Goal: Browse casually

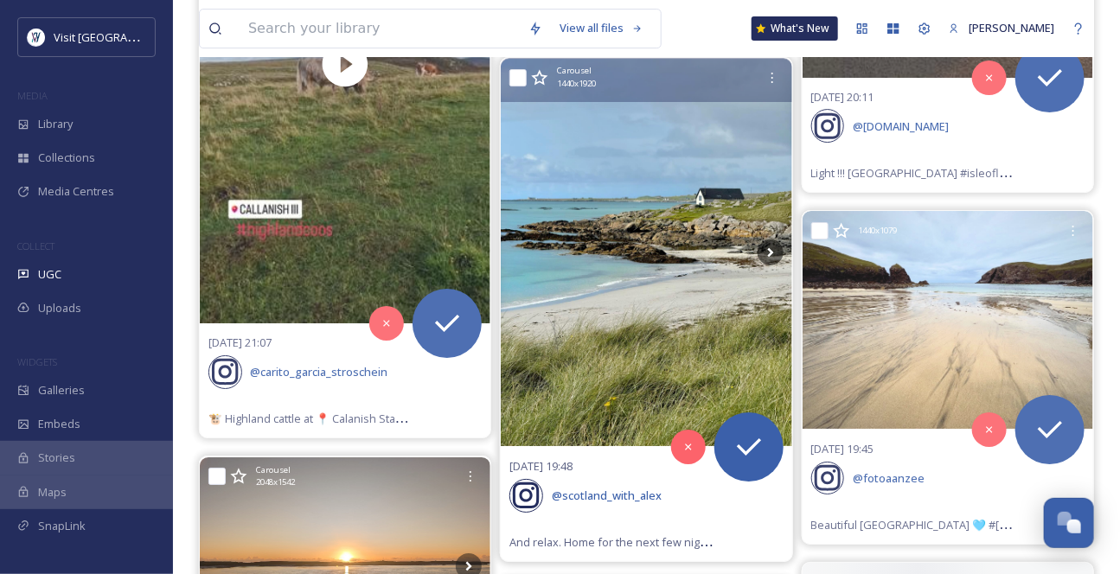
scroll to position [2202, 0]
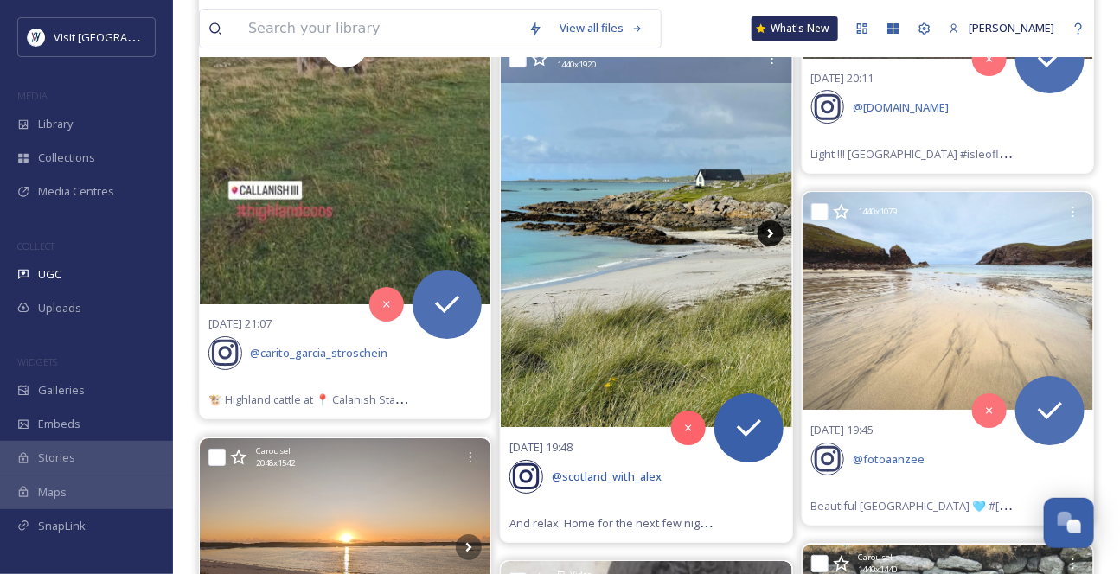
click at [765, 247] on icon at bounding box center [771, 234] width 26 height 26
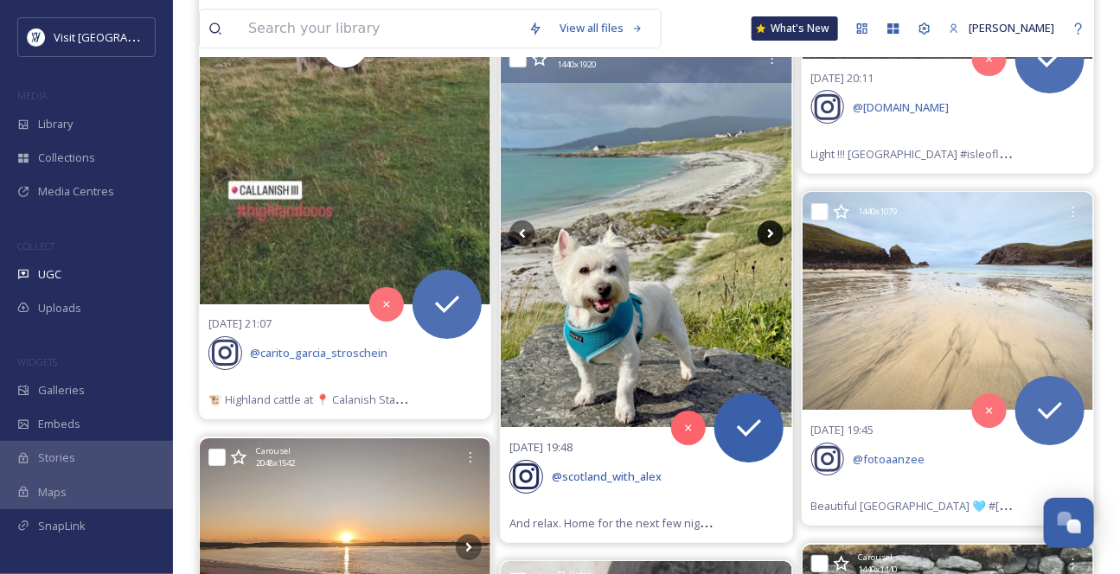
click at [766, 247] on icon at bounding box center [771, 234] width 26 height 26
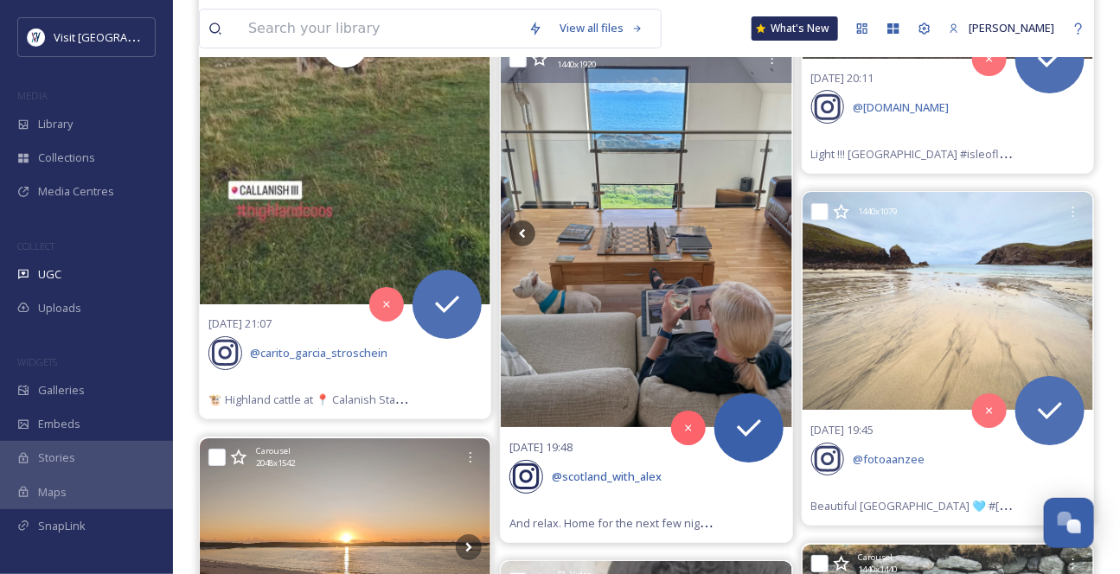
click at [767, 247] on icon at bounding box center [771, 234] width 26 height 26
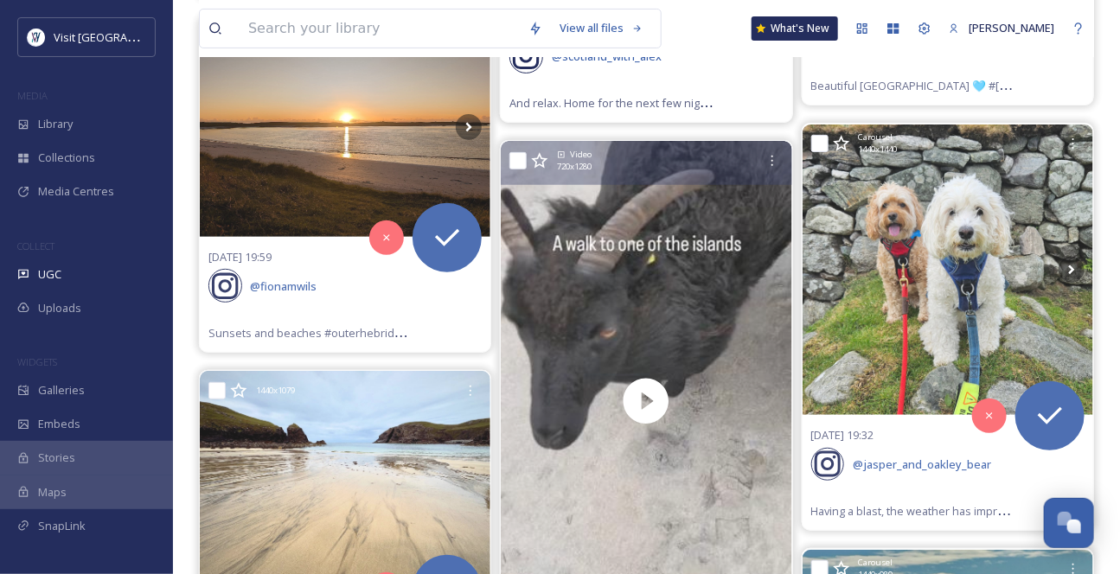
scroll to position [2595, 0]
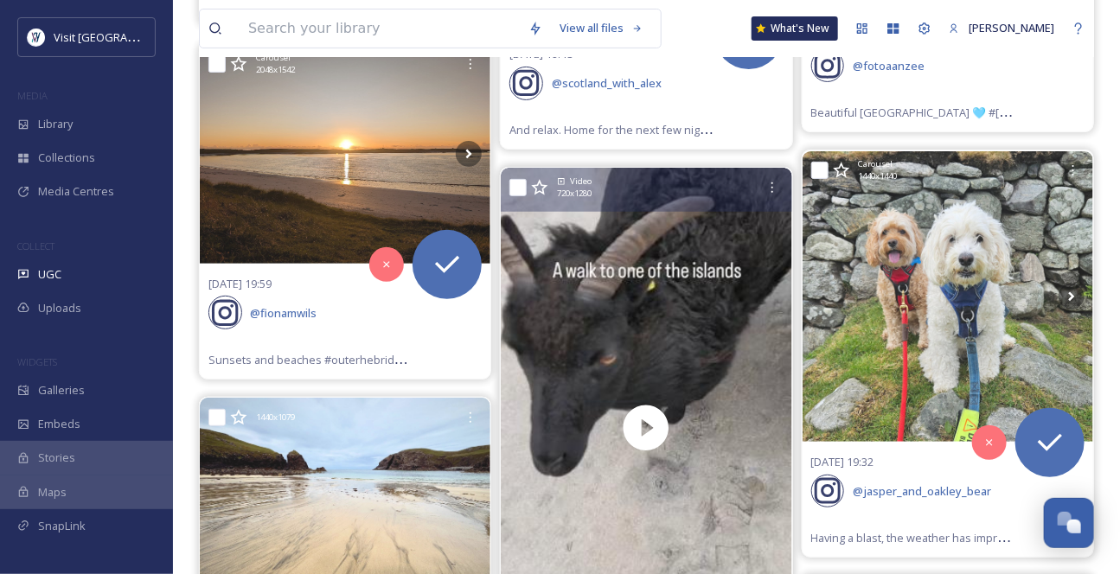
click at [541, 196] on icon at bounding box center [539, 187] width 17 height 17
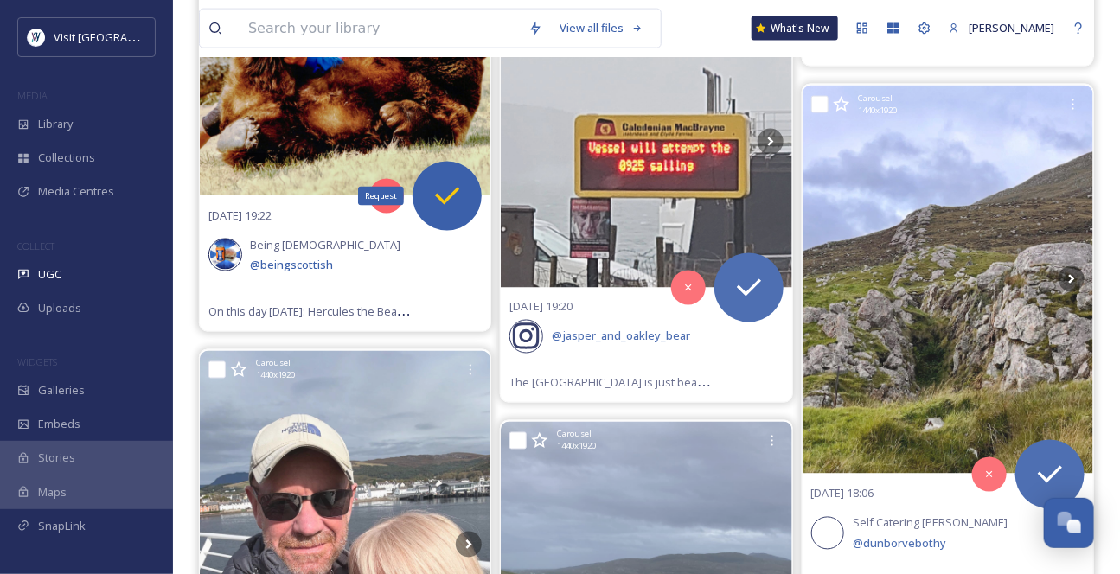
scroll to position [3460, 0]
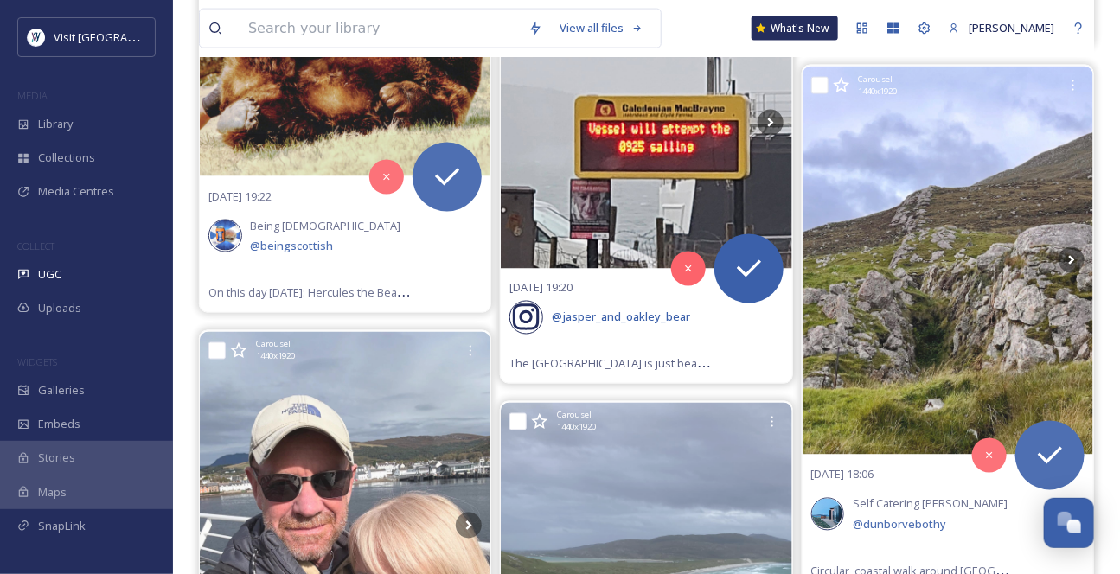
click at [708, 268] on img at bounding box center [646, 123] width 291 height 291
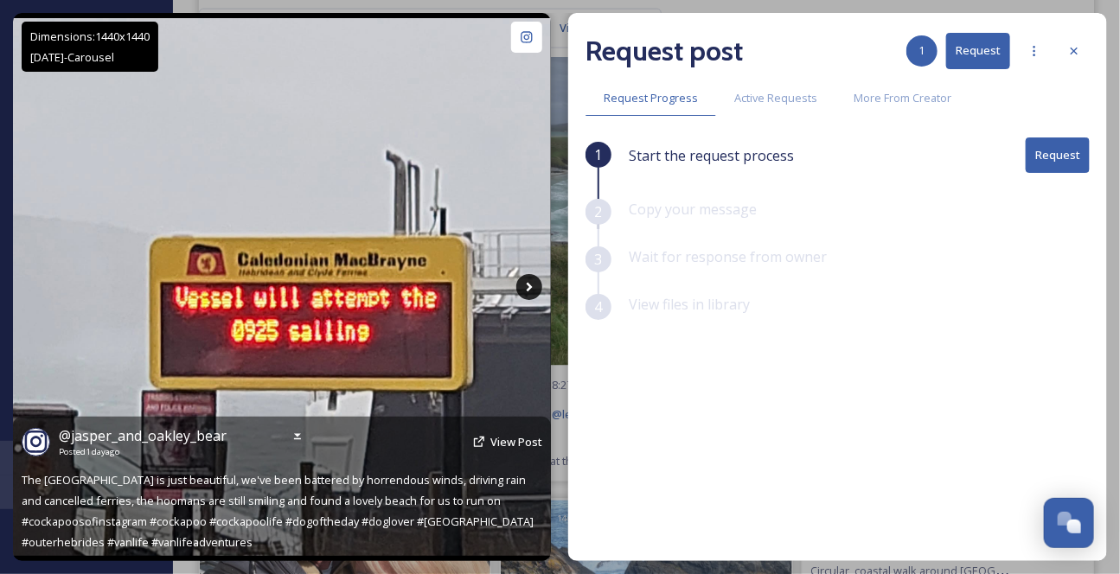
click at [534, 285] on icon at bounding box center [529, 287] width 26 height 26
click at [532, 285] on icon at bounding box center [529, 287] width 26 height 26
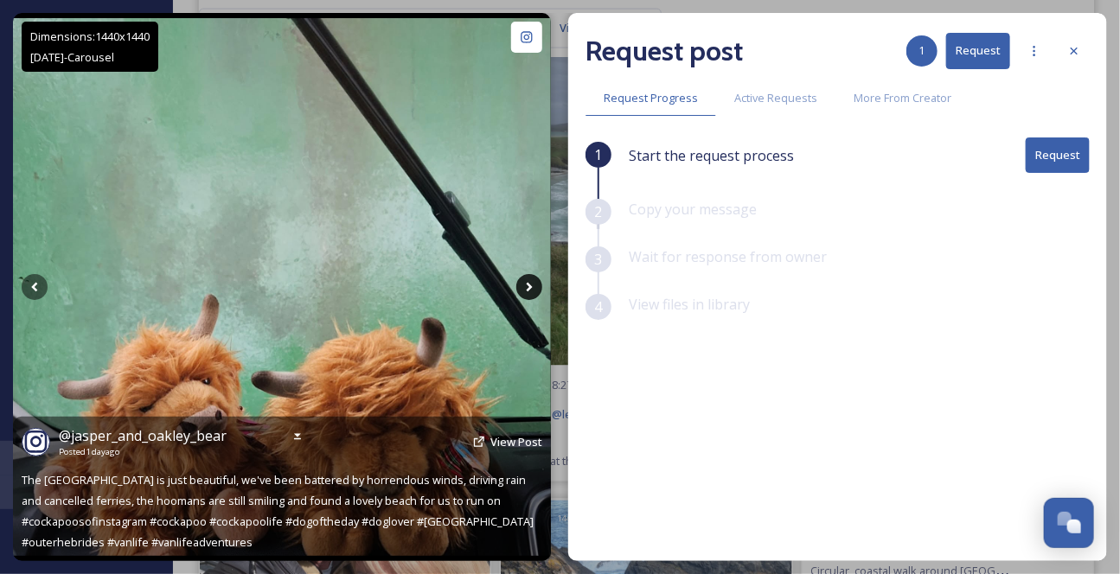
click at [530, 283] on icon at bounding box center [529, 287] width 26 height 26
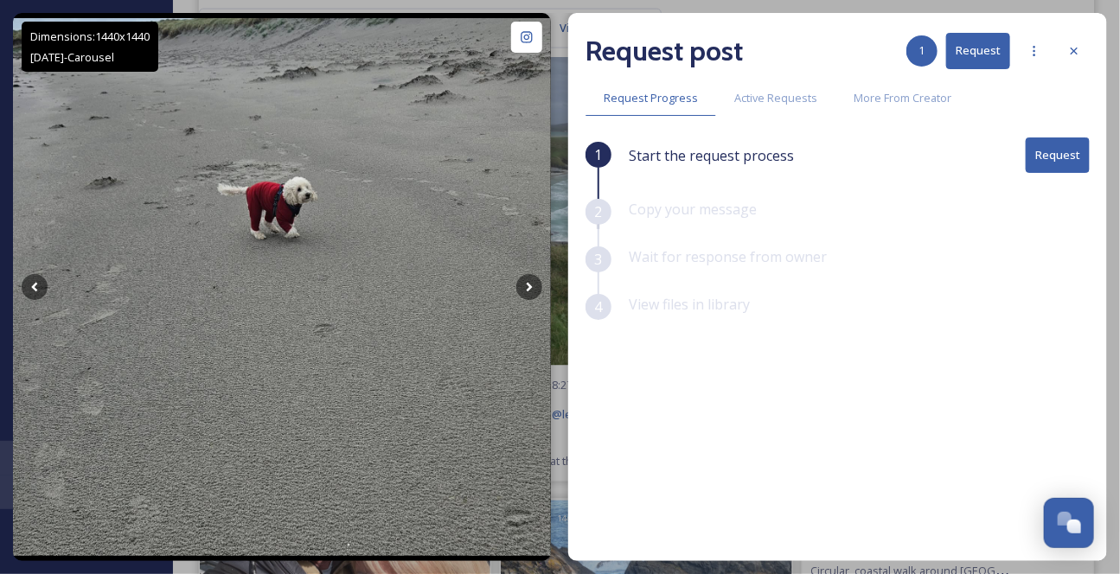
click at [1085, 54] on div at bounding box center [1074, 50] width 31 height 31
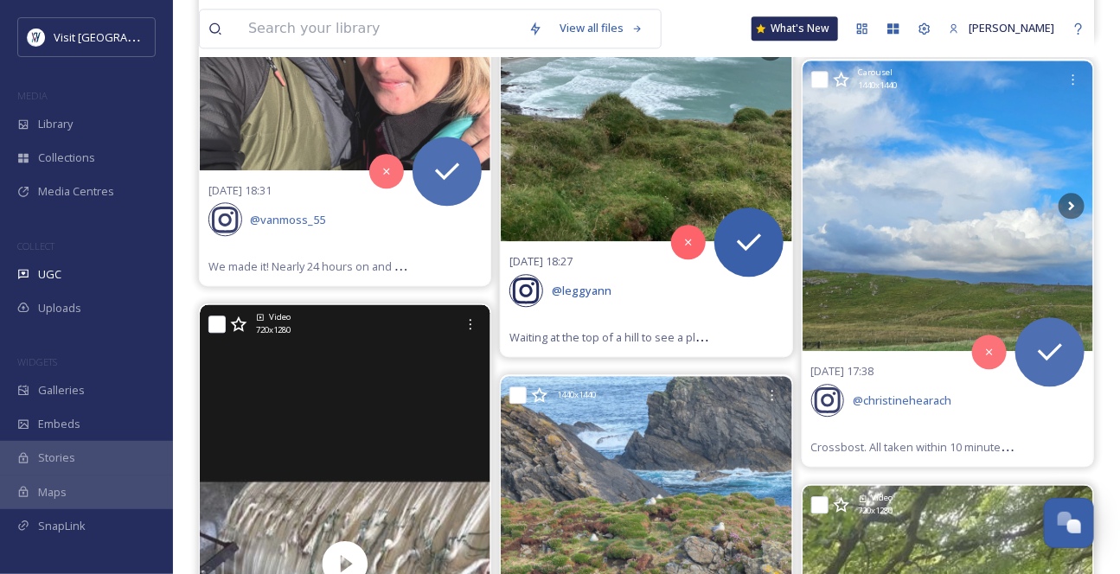
scroll to position [4168, 0]
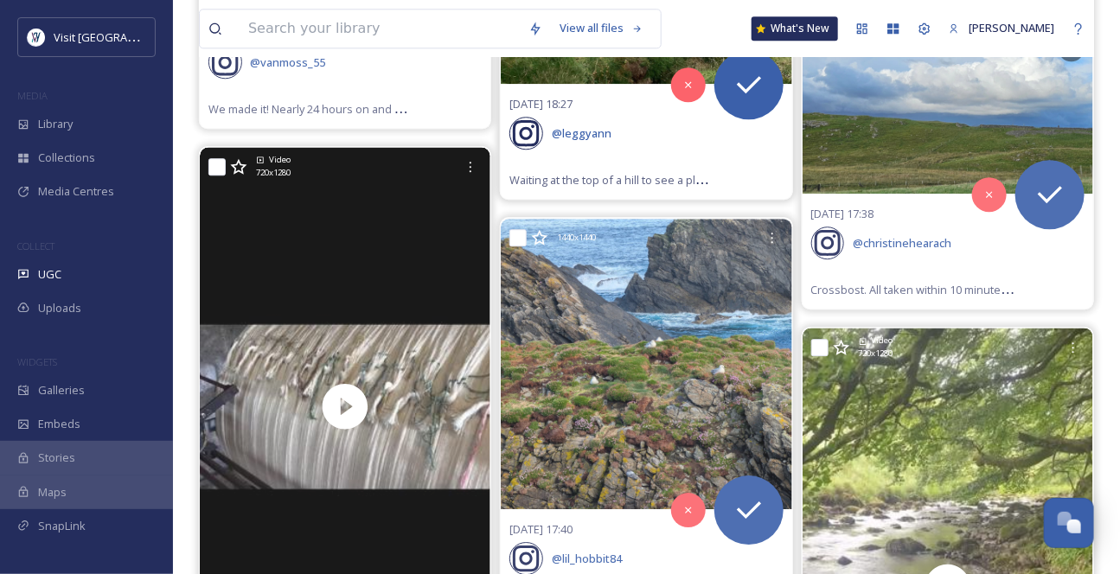
click at [652, 199] on div "[DATE] 18:27 @ leggyann Waiting at the top of a hill to see a plane landing on …" at bounding box center [646, 142] width 291 height 114
click at [602, 199] on div "[DATE] 18:27 @ leggyann Waiting at the top of a hill to see a plane landing on …" at bounding box center [646, 142] width 291 height 114
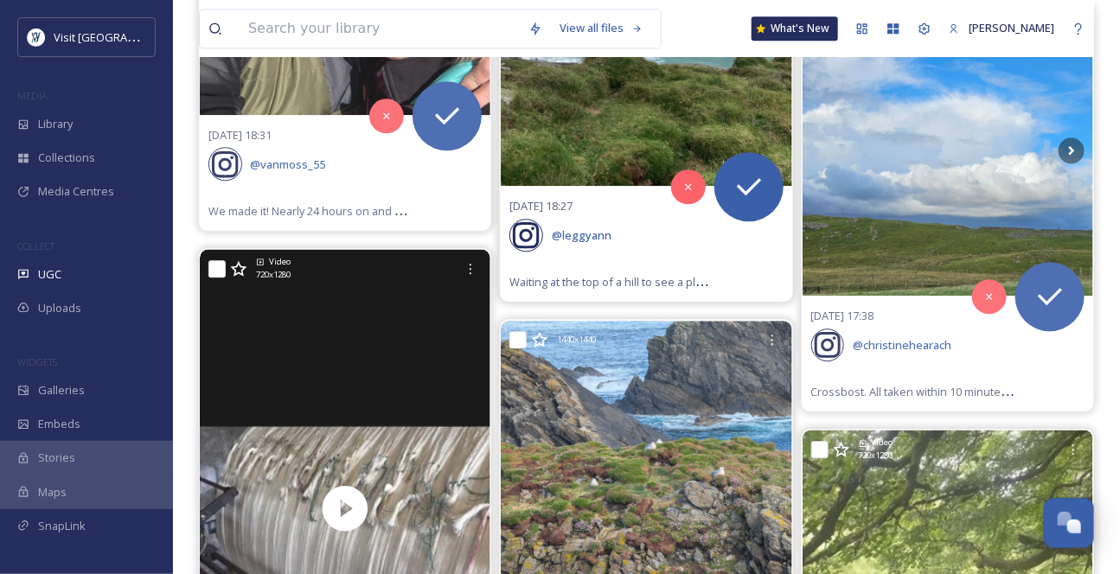
scroll to position [3853, 0]
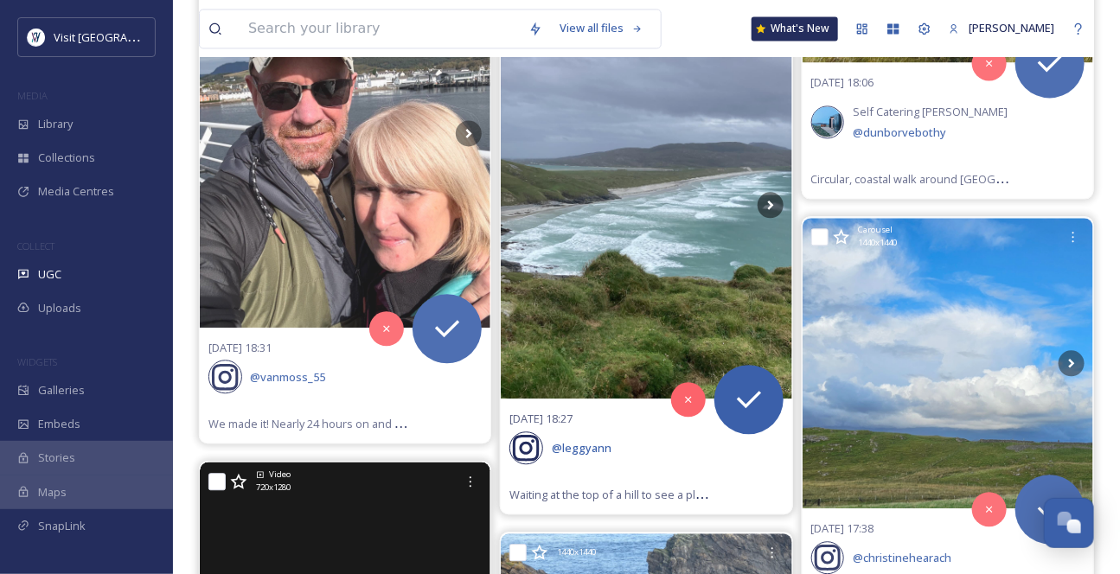
click at [637, 296] on img at bounding box center [646, 204] width 291 height 388
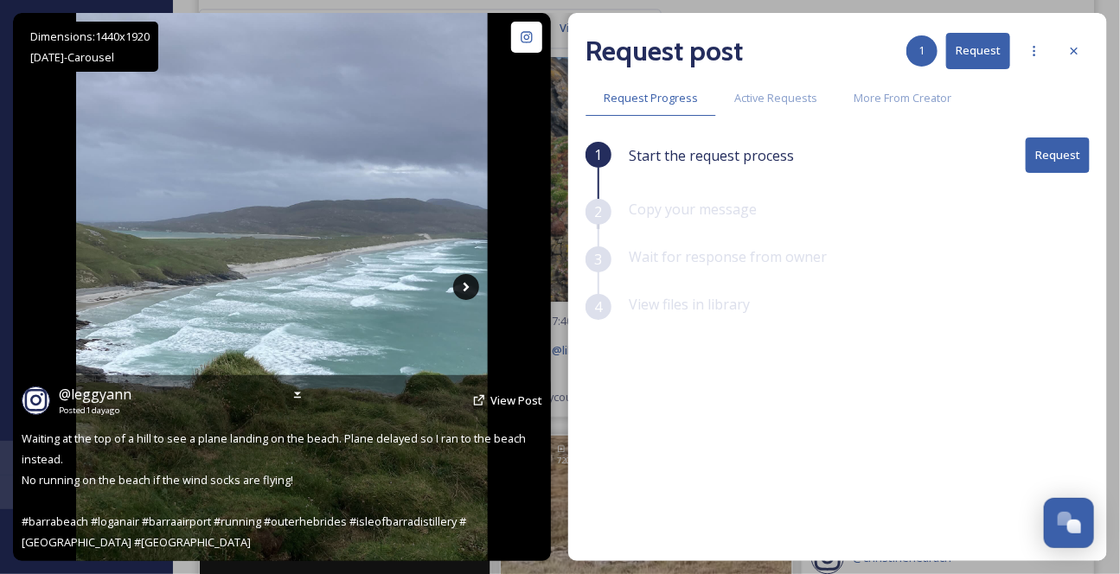
click at [463, 289] on icon at bounding box center [466, 287] width 26 height 26
click at [467, 279] on icon at bounding box center [466, 287] width 26 height 26
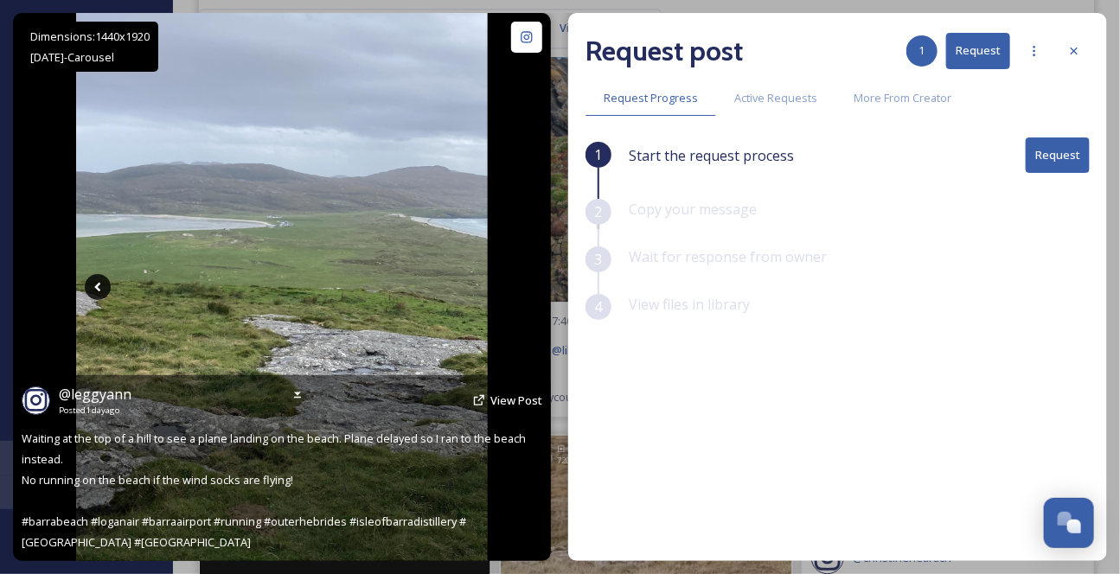
click at [98, 283] on icon at bounding box center [98, 287] width 26 height 26
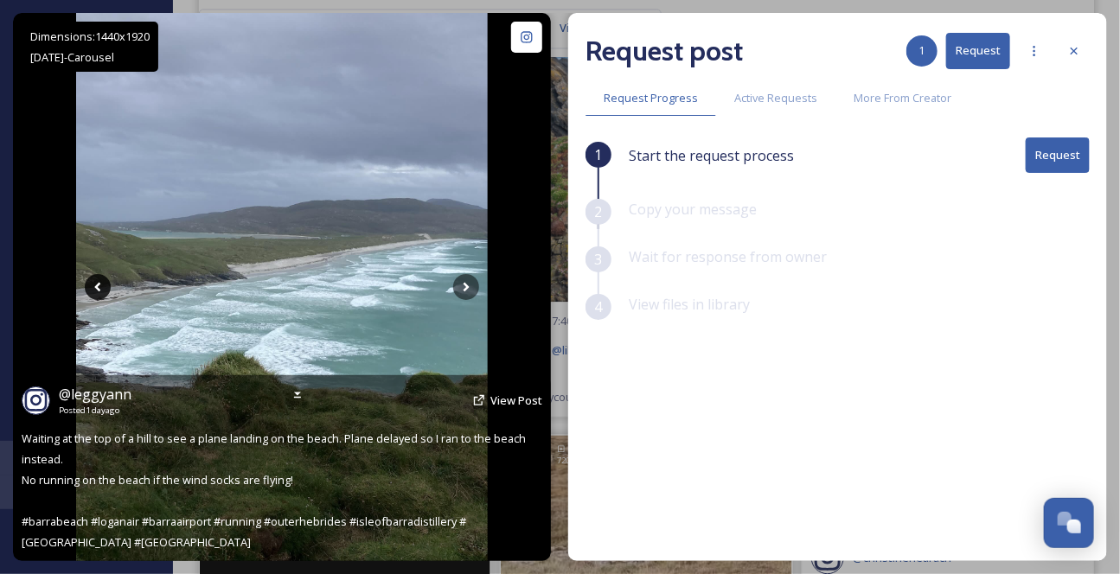
click at [99, 283] on icon at bounding box center [98, 287] width 26 height 26
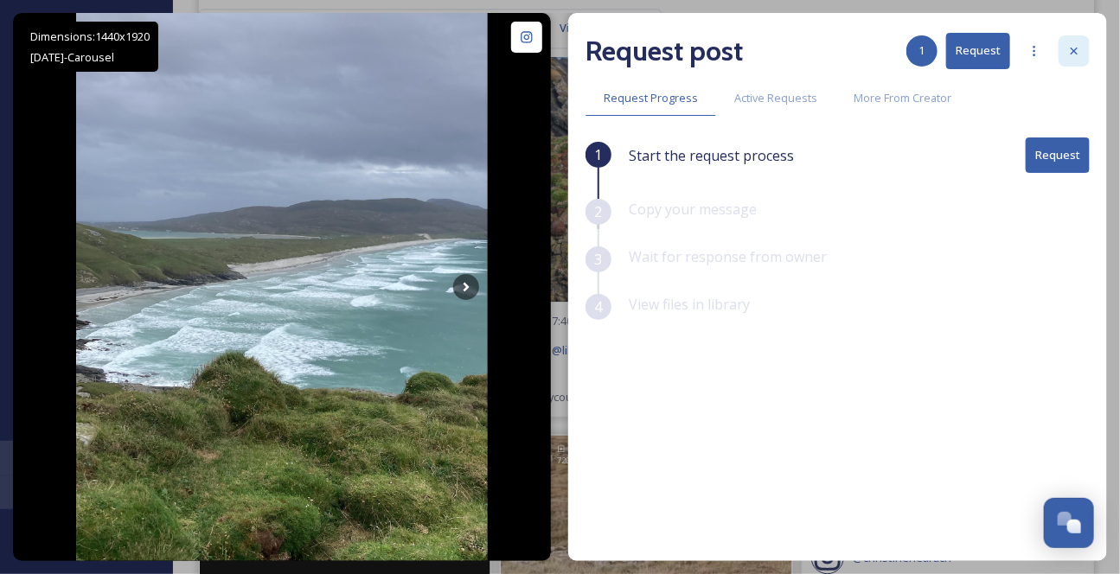
click at [1079, 54] on icon at bounding box center [1074, 51] width 14 height 14
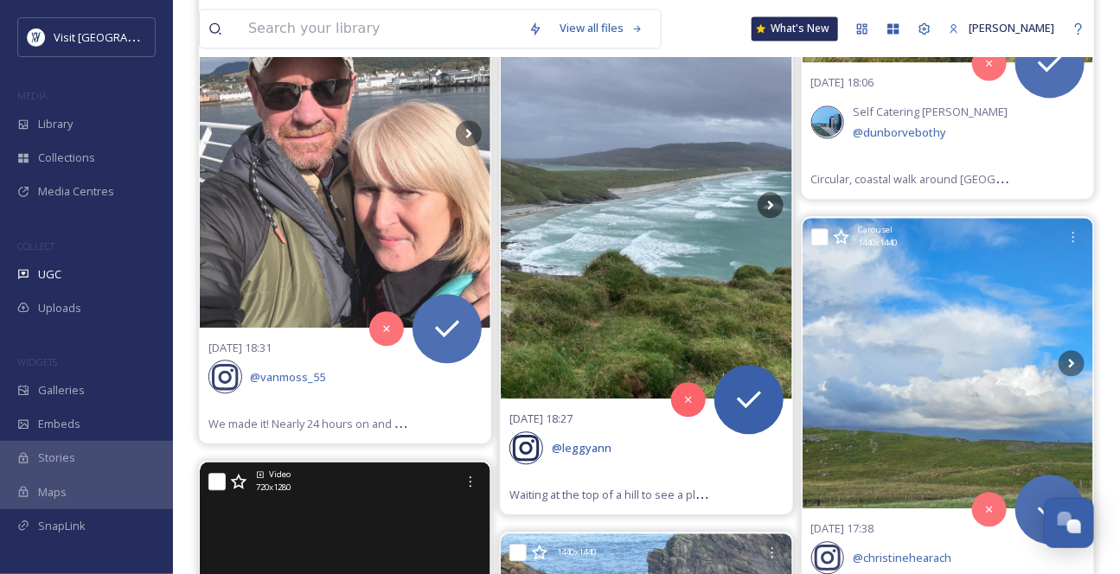
click at [541, 37] on icon at bounding box center [540, 30] width 16 height 16
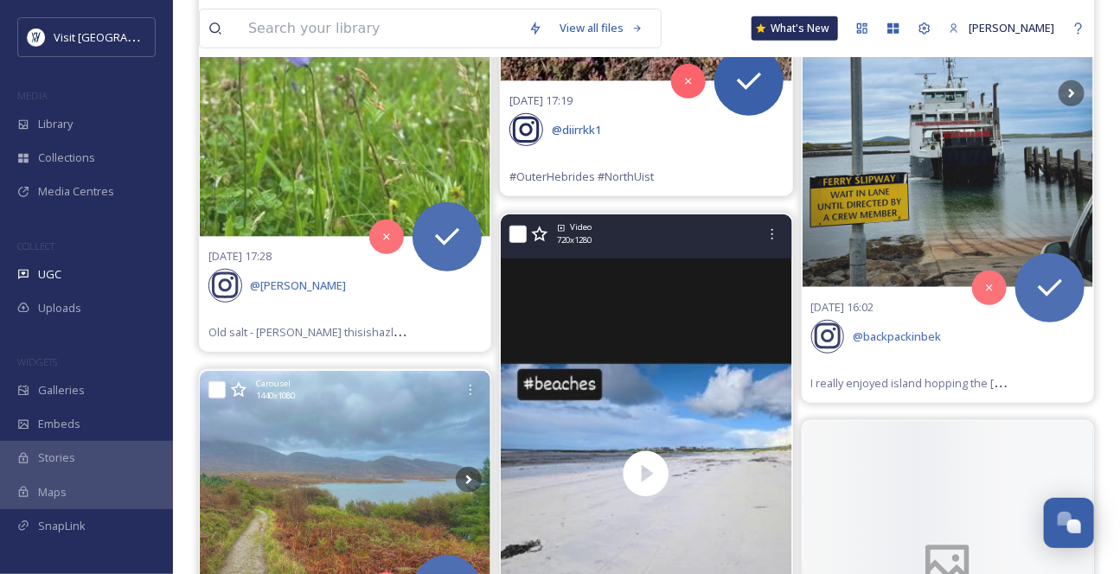
scroll to position [5268, 0]
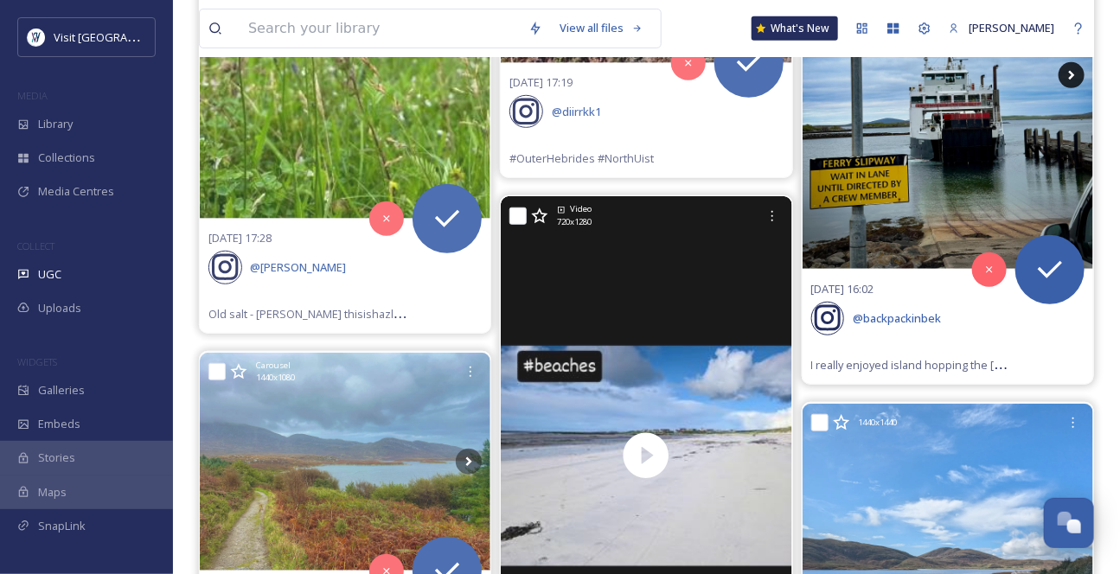
click at [1075, 88] on icon at bounding box center [1072, 75] width 26 height 26
click at [1069, 88] on icon at bounding box center [1072, 75] width 26 height 26
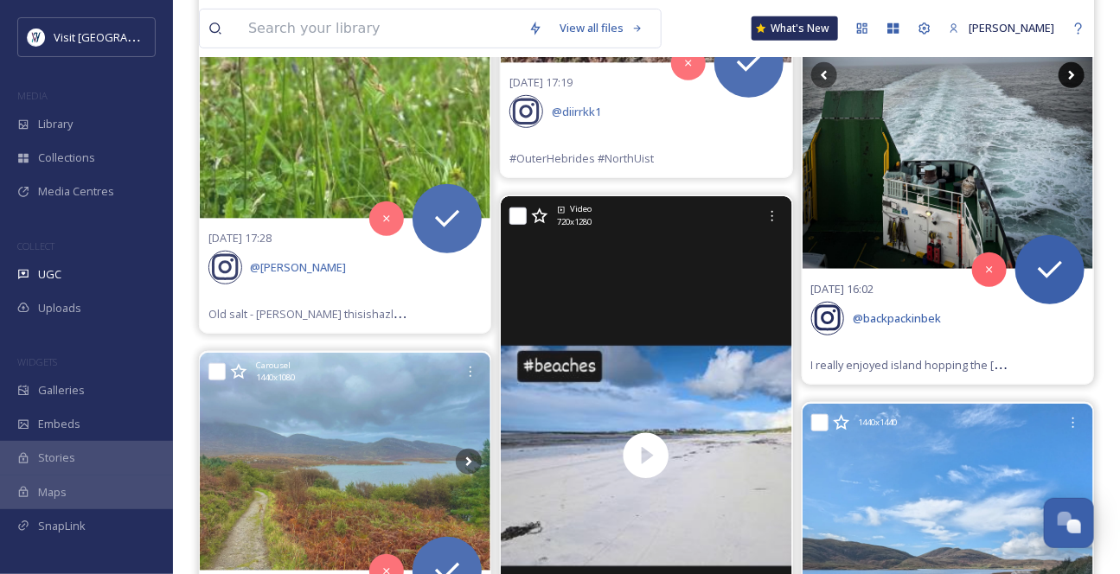
click at [1073, 80] on icon at bounding box center [1072, 76] width 6 height 10
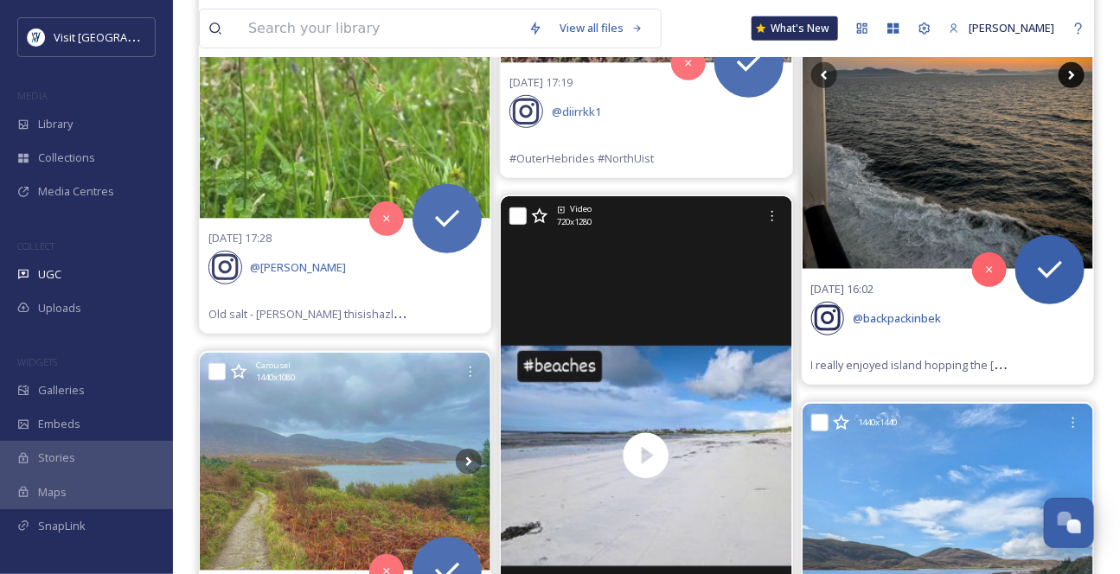
click at [1073, 80] on icon at bounding box center [1072, 76] width 6 height 10
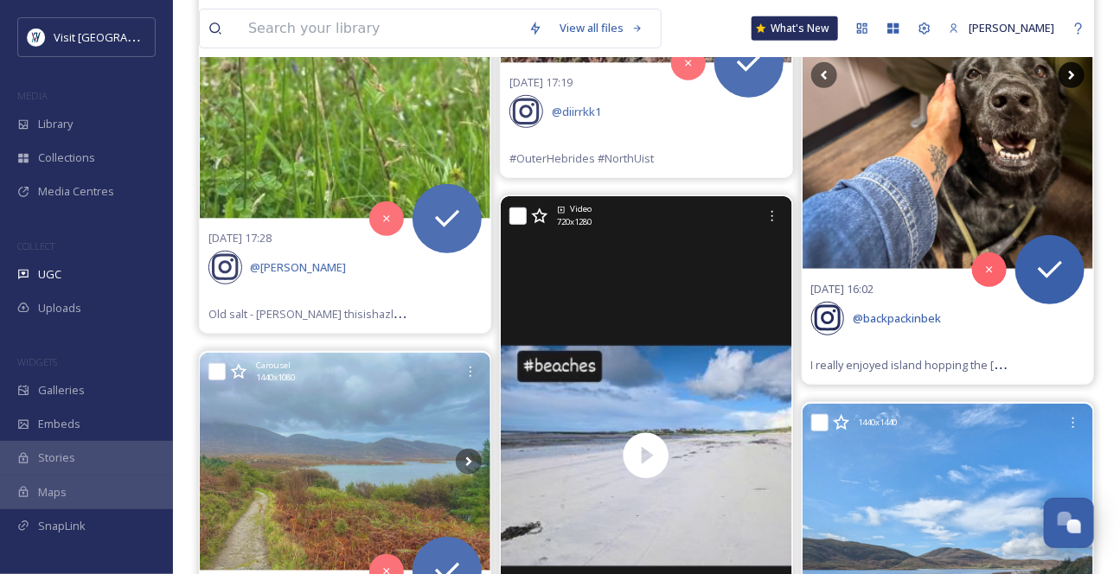
click at [1073, 80] on icon at bounding box center [1072, 76] width 6 height 10
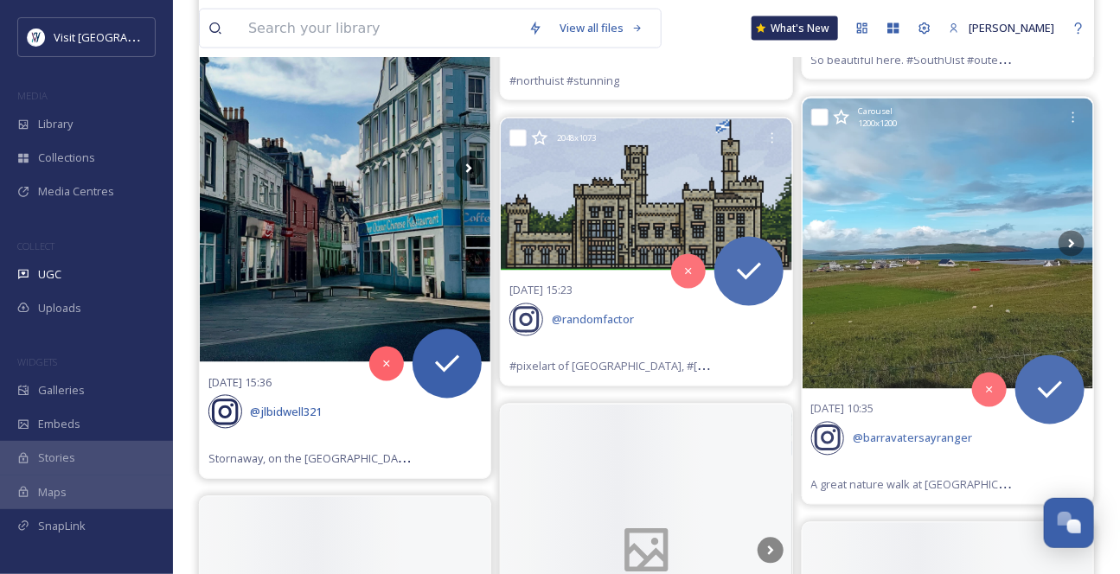
scroll to position [6055, 0]
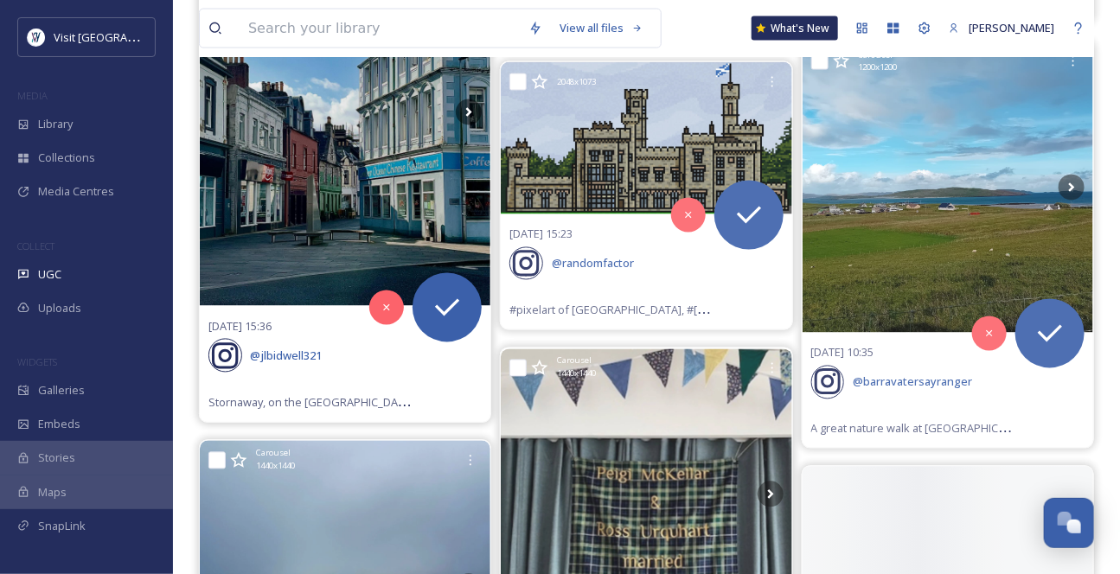
click at [464, 125] on icon at bounding box center [469, 112] width 26 height 26
click at [466, 125] on icon at bounding box center [469, 112] width 26 height 26
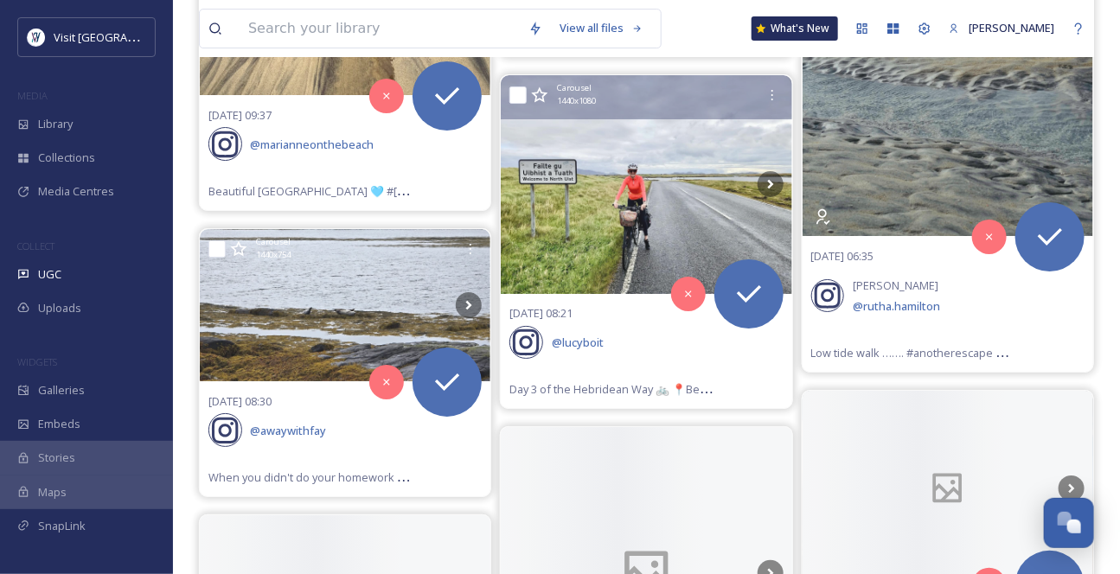
scroll to position [7313, 0]
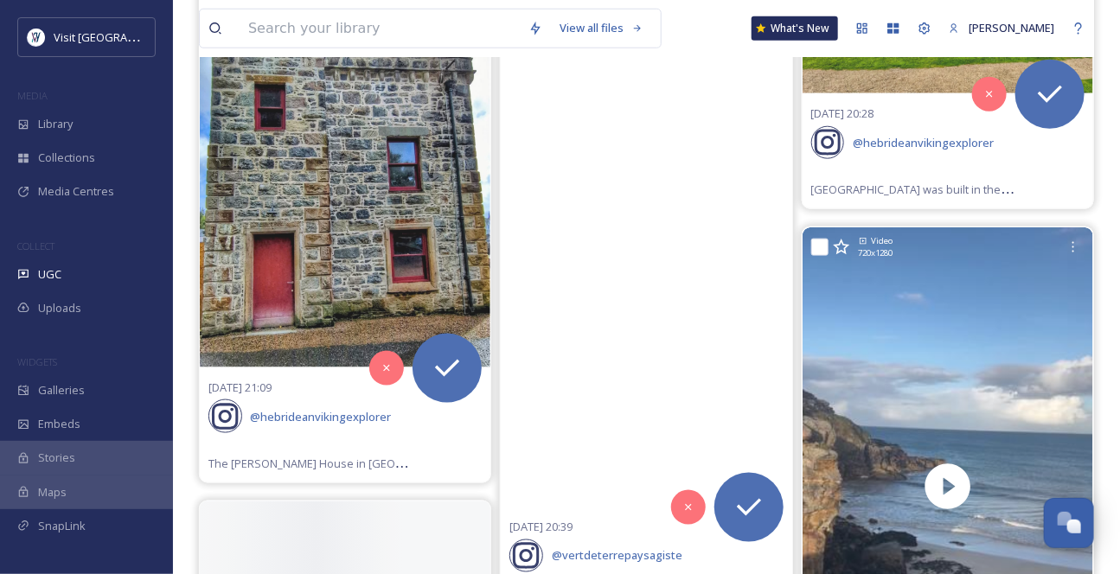
scroll to position [8099, 0]
